Goal: Information Seeking & Learning: Learn about a topic

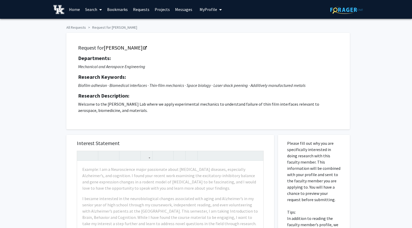
click at [72, 11] on link "Home" at bounding box center [74, 9] width 16 height 18
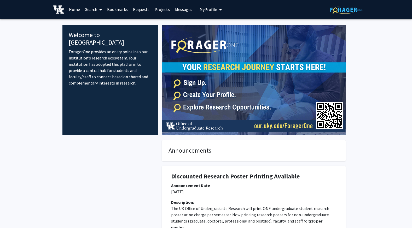
click at [88, 11] on link "Search" at bounding box center [93, 9] width 22 height 18
click at [98, 24] on span "Faculty/Staff" at bounding box center [101, 24] width 38 height 10
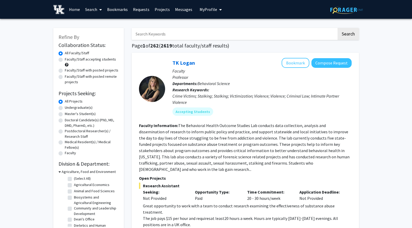
click at [156, 34] on input "Search Keywords" at bounding box center [234, 34] width 205 height 12
type input "[PERSON_NAME]"
click at [337, 28] on button "Search" at bounding box center [347, 34] width 21 height 12
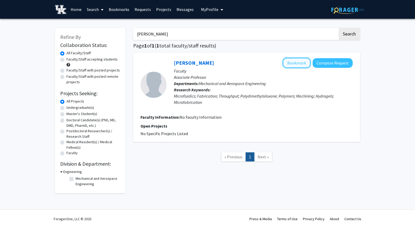
click at [296, 63] on button "Bookmark" at bounding box center [297, 63] width 28 height 10
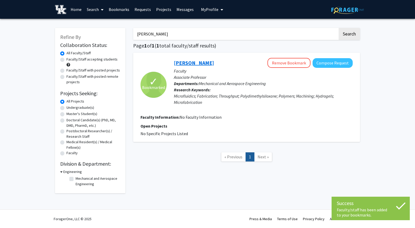
click at [205, 63] on link "[PERSON_NAME]" at bounding box center [194, 63] width 40 height 7
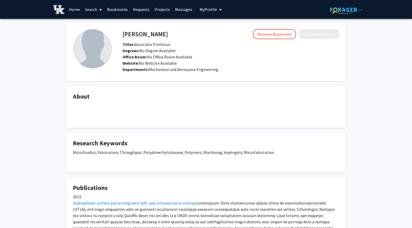
click at [92, 10] on link "Search" at bounding box center [93, 9] width 22 height 18
click at [99, 22] on span "Faculty/Staff" at bounding box center [101, 24] width 38 height 10
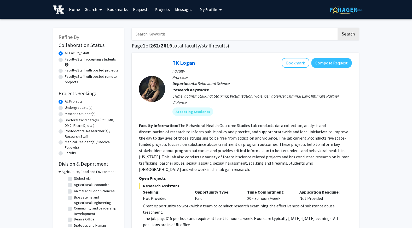
click at [143, 31] on input "Search Keywords" at bounding box center [234, 34] width 205 height 12
click at [337, 28] on button "Search" at bounding box center [347, 34] width 21 height 12
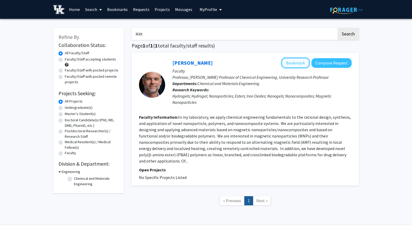
click at [292, 61] on button "Bookmark" at bounding box center [295, 63] width 28 height 10
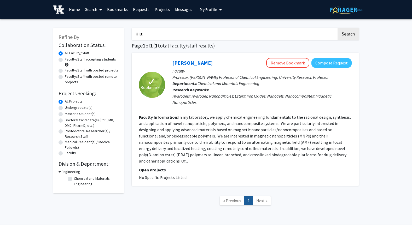
click at [172, 32] on input "Hilt" at bounding box center [234, 34] width 205 height 12
type input "H"
click at [337, 28] on button "Search" at bounding box center [347, 34] width 21 height 12
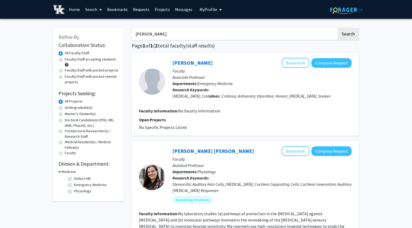
drag, startPoint x: 164, startPoint y: 34, endPoint x: 146, endPoint y: 37, distance: 18.4
click at [146, 37] on input "[PERSON_NAME]" at bounding box center [234, 34] width 205 height 12
click at [337, 28] on button "Search" at bounding box center [347, 34] width 21 height 12
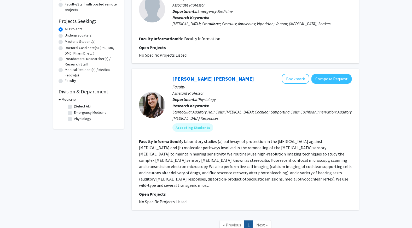
scroll to position [73, 0]
click at [291, 84] on button "Bookmark" at bounding box center [295, 79] width 28 height 10
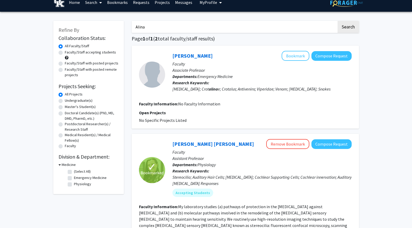
scroll to position [1, 0]
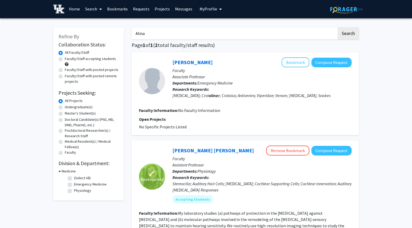
click at [191, 33] on input "Alina" at bounding box center [234, 33] width 205 height 12
type input "A"
paste input "[PERSON_NAME]"
type input "[PERSON_NAME]"
click at [337, 27] on button "Search" at bounding box center [347, 33] width 21 height 12
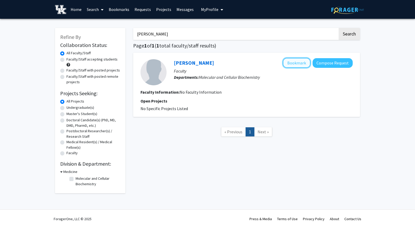
click at [299, 63] on button "Bookmark" at bounding box center [297, 63] width 28 height 10
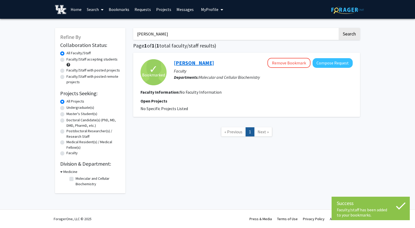
click at [187, 63] on link "[PERSON_NAME]" at bounding box center [194, 63] width 40 height 7
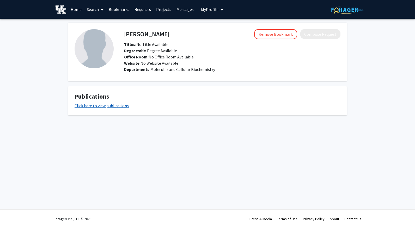
click at [110, 108] on link "Click here to view publications" at bounding box center [102, 105] width 54 height 5
click at [93, 7] on link "Search" at bounding box center [95, 9] width 22 height 18
click at [105, 22] on span "Faculty/Staff" at bounding box center [103, 24] width 38 height 10
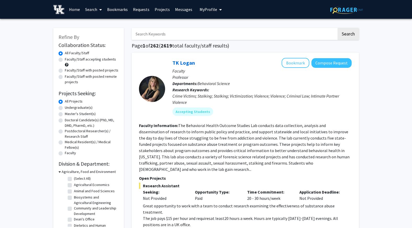
click at [162, 35] on input "Search Keywords" at bounding box center [234, 34] width 205 height 12
paste input "[PERSON_NAME]"
type input "[PERSON_NAME]"
click at [337, 28] on button "Search" at bounding box center [347, 34] width 21 height 12
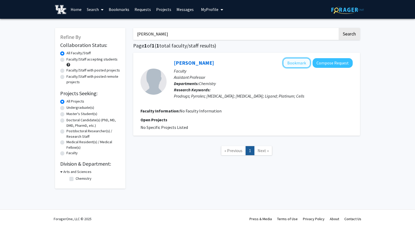
click at [301, 67] on button "Bookmark" at bounding box center [297, 63] width 28 height 10
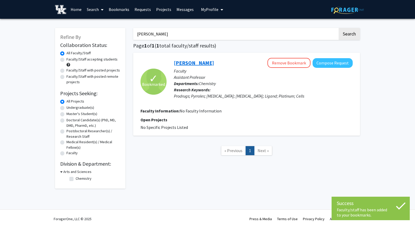
click at [186, 62] on link "[PERSON_NAME]" at bounding box center [194, 63] width 40 height 7
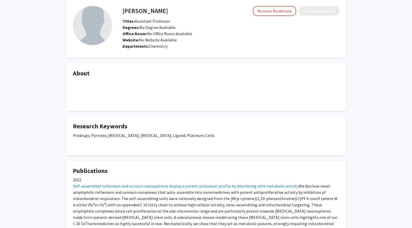
scroll to position [23, 0]
click at [85, 73] on h4 "About" at bounding box center [206, 73] width 266 height 8
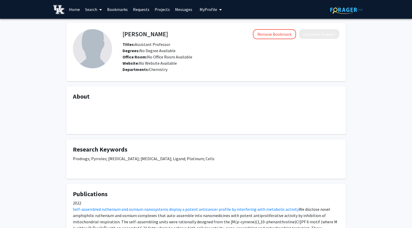
click at [124, 9] on link "Bookmarks" at bounding box center [117, 9] width 26 height 18
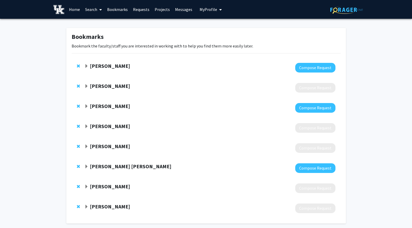
click at [71, 8] on link "Home" at bounding box center [74, 9] width 16 height 18
